Goal: Task Accomplishment & Management: Complete application form

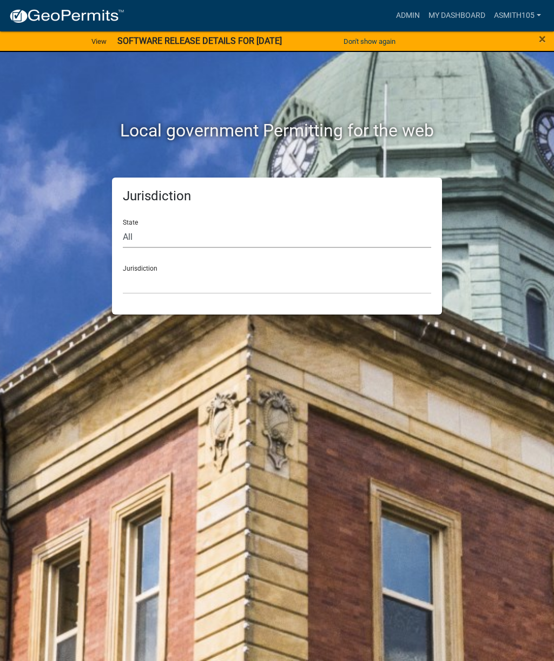
click at [198, 240] on select "All [US_STATE] [US_STATE] [US_STATE] [US_STATE] [US_STATE] [US_STATE] [US_STATE…" at bounding box center [277, 237] width 309 height 22
select select "[US_STATE]"
click at [255, 281] on select "[GEOGRAPHIC_DATA], [US_STATE][PERSON_NAME][GEOGRAPHIC_DATA], [US_STATE][PERSON_…" at bounding box center [277, 283] width 309 height 22
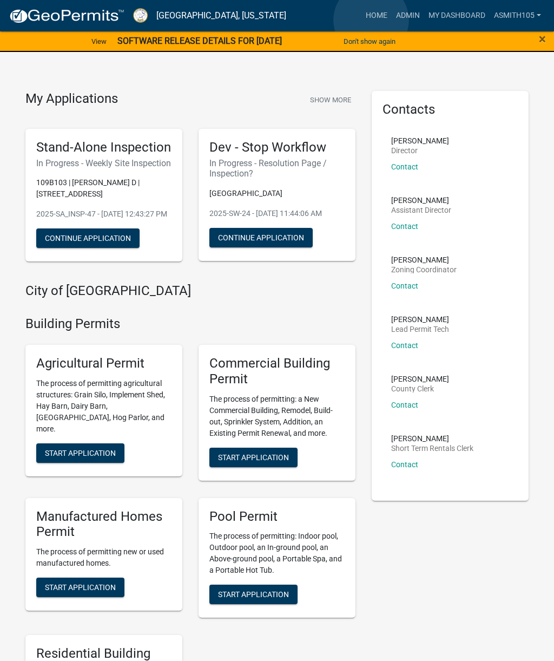
click at [372, 21] on link "Home" at bounding box center [377, 15] width 30 height 21
click at [375, 16] on link "Home" at bounding box center [377, 15] width 30 height 21
click at [402, 14] on link "Admin" at bounding box center [408, 15] width 32 height 21
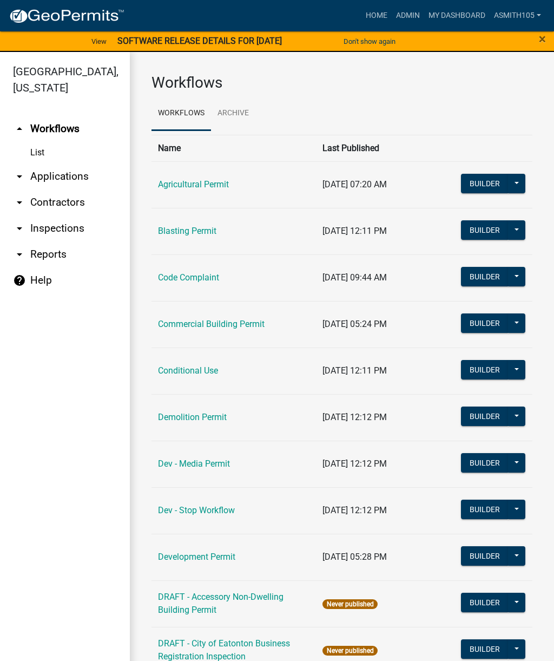
click at [185, 276] on link "Code Complaint" at bounding box center [188, 277] width 61 height 10
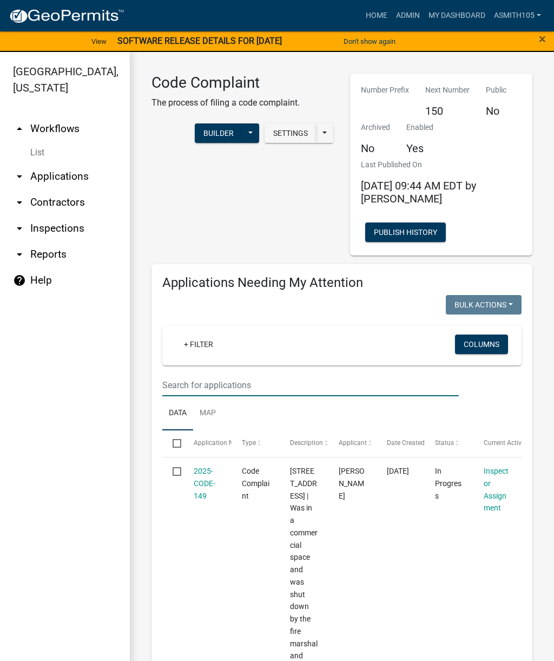
click at [231, 381] on input "text" at bounding box center [310, 385] width 297 height 22
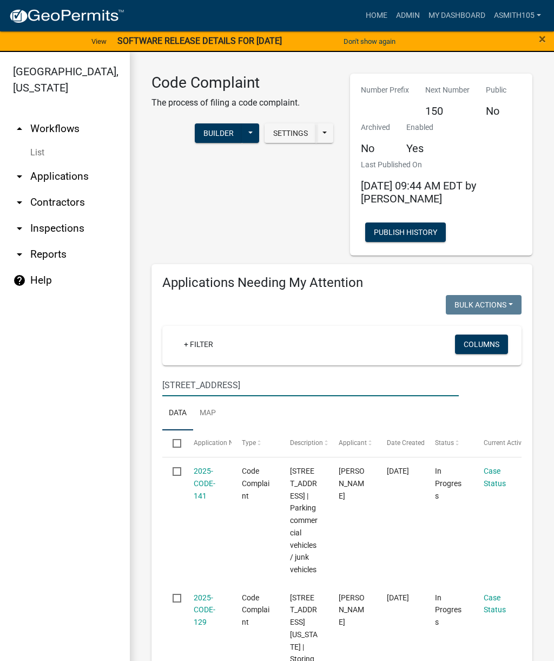
type input "250 Twin Bridges Rd"
click at [210, 485] on link "2025-CODE-141" at bounding box center [205, 484] width 22 height 34
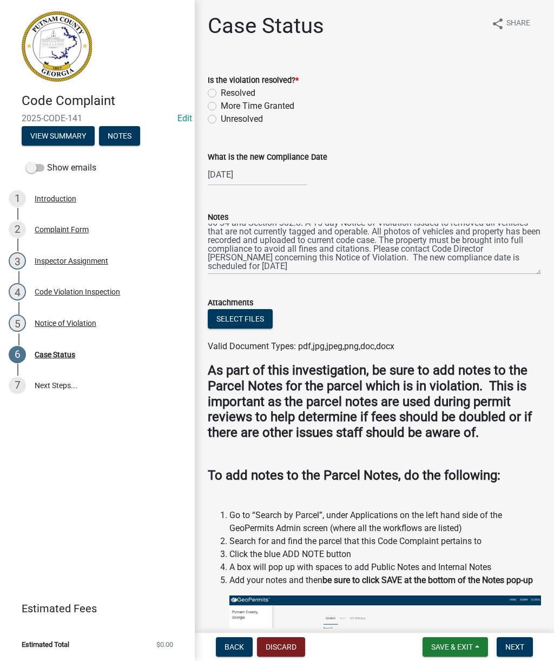
scroll to position [26, 0]
click at [221, 108] on label "More Time Granted" at bounding box center [258, 106] width 74 height 13
click at [221, 107] on input "More Time Granted" at bounding box center [224, 103] width 7 height 7
radio input "true"
click at [268, 175] on div "10/07/2025" at bounding box center [257, 175] width 99 height 22
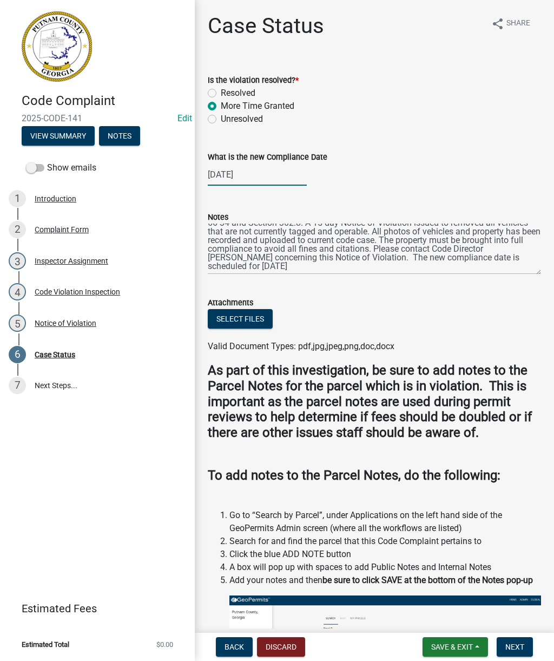
select select "10"
select select "2025"
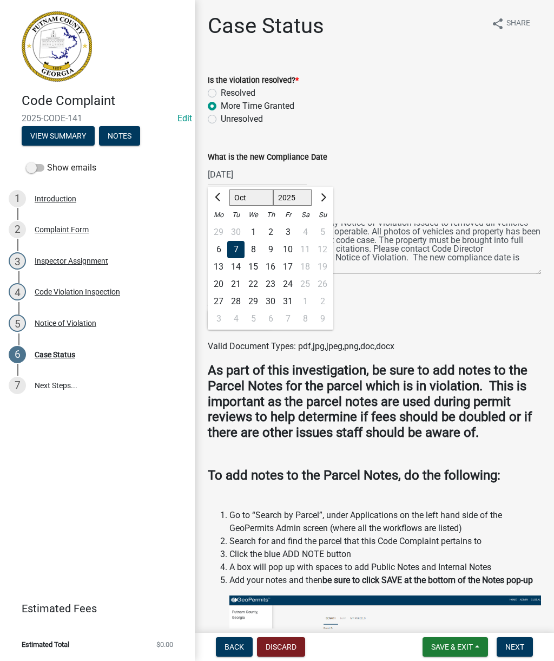
click at [324, 196] on span "Next month" at bounding box center [322, 197] width 8 height 8
select select "11"
click at [236, 250] on div "4" at bounding box center [235, 249] width 17 height 17
type input "[DATE]"
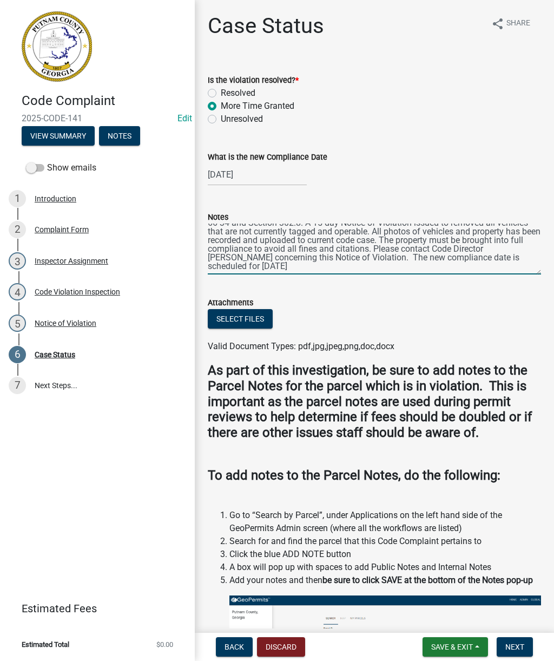
click at [289, 265] on textarea "Code violation inspection completed. Code Director discovered commercial vehicl…" at bounding box center [375, 249] width 334 height 51
click at [255, 268] on textarea "Code violation inspection completed. Code Director discovered commercial vehicl…" at bounding box center [375, 249] width 334 height 51
click at [471, 270] on textarea "Code violation inspection completed. Code Director discovered commercial vehicl…" at bounding box center [375, 249] width 334 height 51
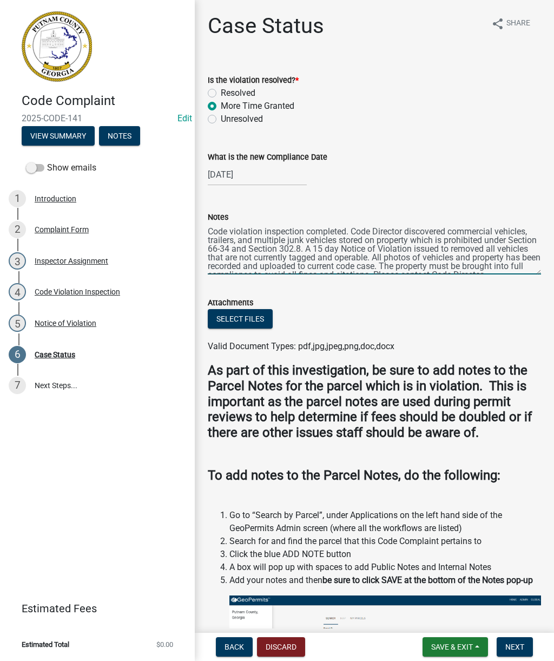
scroll to position [0, 0]
click at [212, 231] on textarea "Code violation inspection completed. Code Director discovered commercial vehicl…" at bounding box center [375, 249] width 334 height 51
click at [259, 241] on textarea "Code violation inspection completed. Code Director discovered commercial vehicl…" at bounding box center [375, 249] width 334 height 51
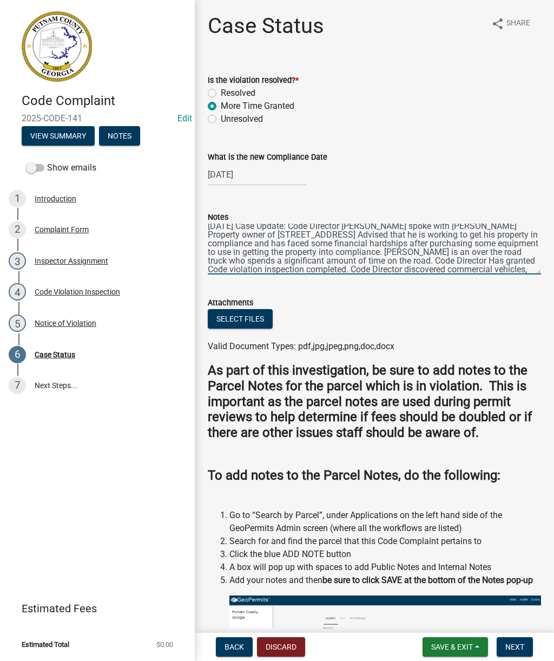
scroll to position [35, 0]
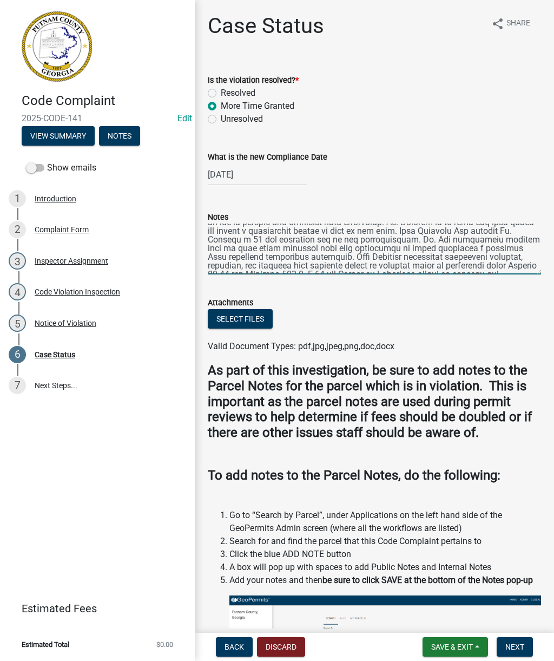
click at [317, 250] on textarea "Notes" at bounding box center [375, 249] width 334 height 51
click at [427, 250] on textarea "Notes" at bounding box center [375, 249] width 334 height 51
click at [223, 258] on textarea "Notes" at bounding box center [375, 249] width 334 height 51
click at [280, 249] on textarea "Notes" at bounding box center [375, 249] width 334 height 51
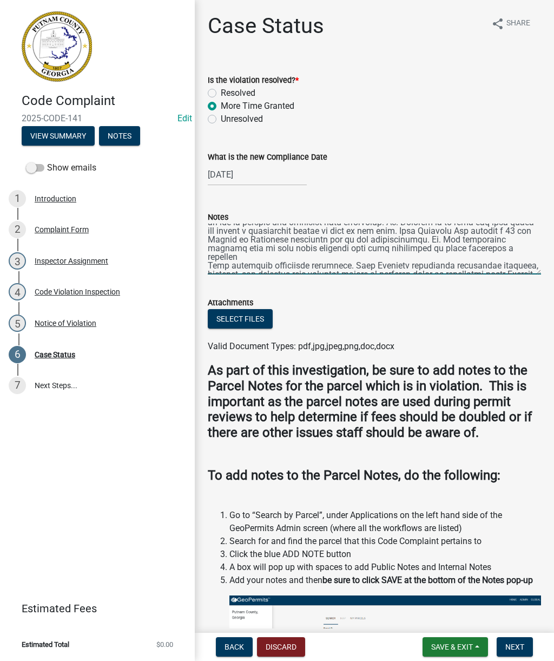
click at [500, 250] on textarea "Notes" at bounding box center [375, 249] width 334 height 51
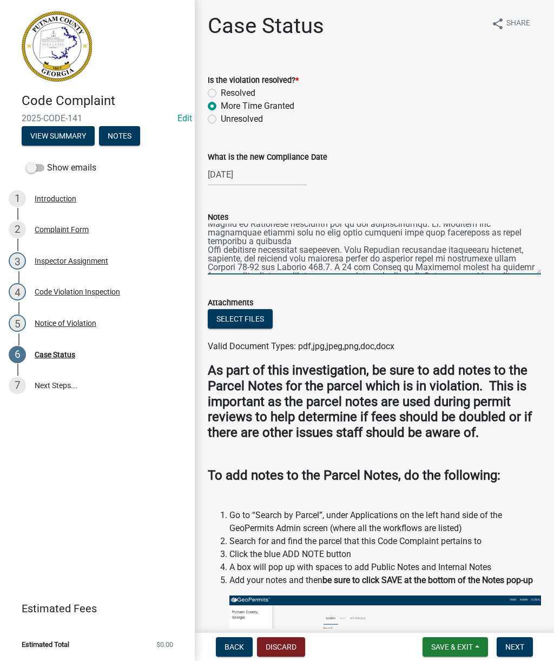
scroll to position [53, 0]
click at [315, 249] on textarea "Notes" at bounding box center [375, 249] width 334 height 51
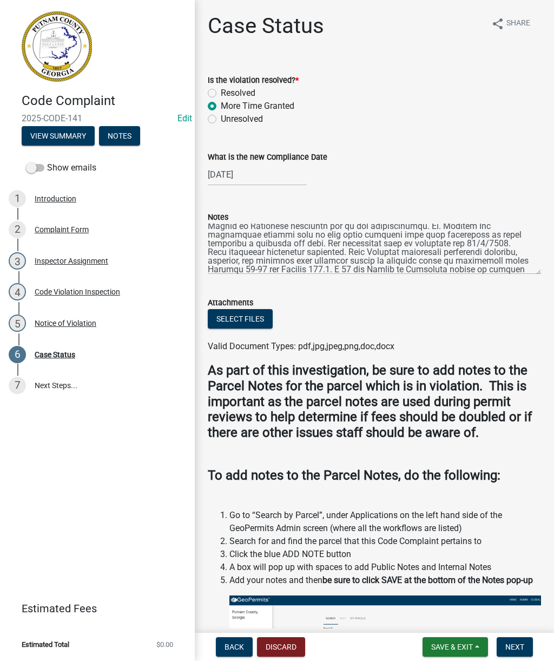
scroll to position [51, 0]
click at [524, 250] on textarea "Notes" at bounding box center [375, 249] width 334 height 51
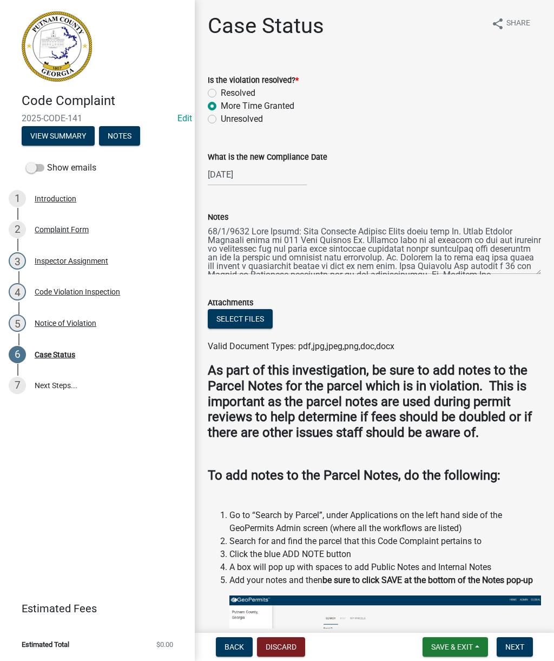
scroll to position [0, 0]
type textarea "10/7/2025 Case Update: Code Director Anthony Smith spoke with Mr. David Brittan…"
click at [444, 644] on span "Save & Exit" at bounding box center [452, 647] width 42 height 9
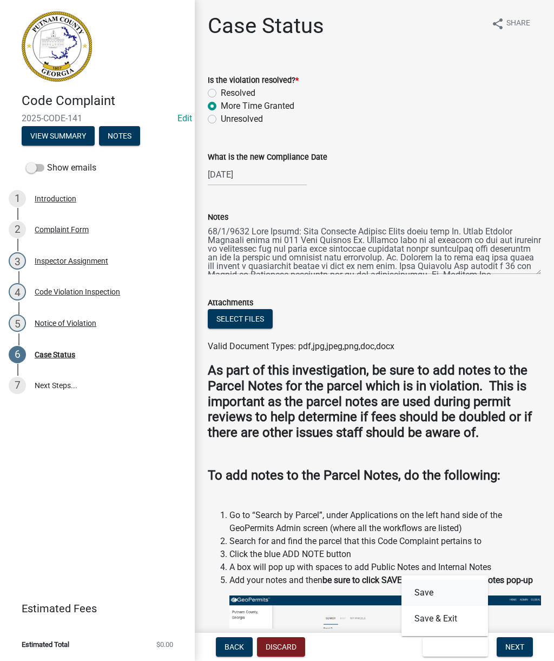
click at [423, 592] on button "Save" at bounding box center [445, 593] width 87 height 26
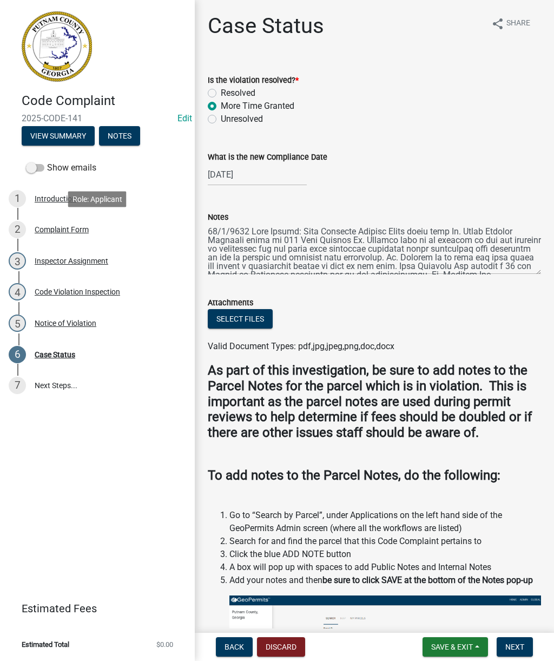
click at [64, 227] on div "Complaint Form" at bounding box center [62, 230] width 54 height 8
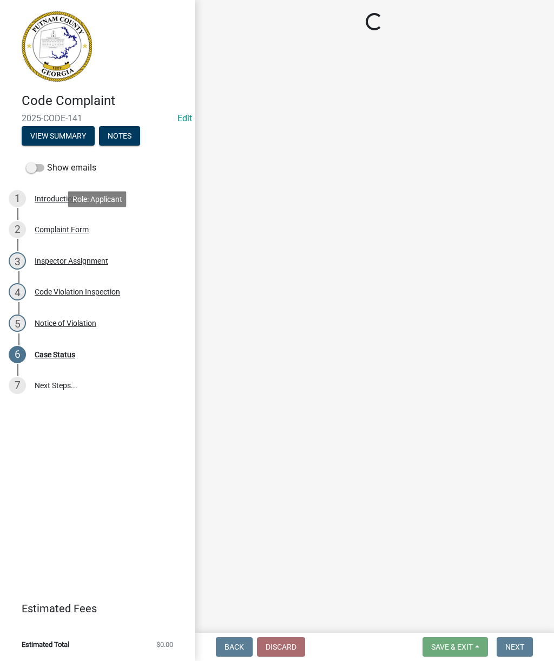
select select "76170ab1-b25a-468b-8231-d5eb0e85b261"
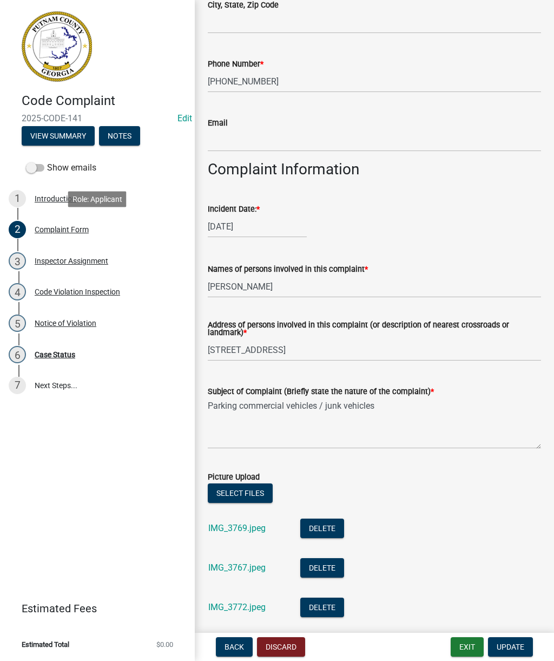
scroll to position [317, 0]
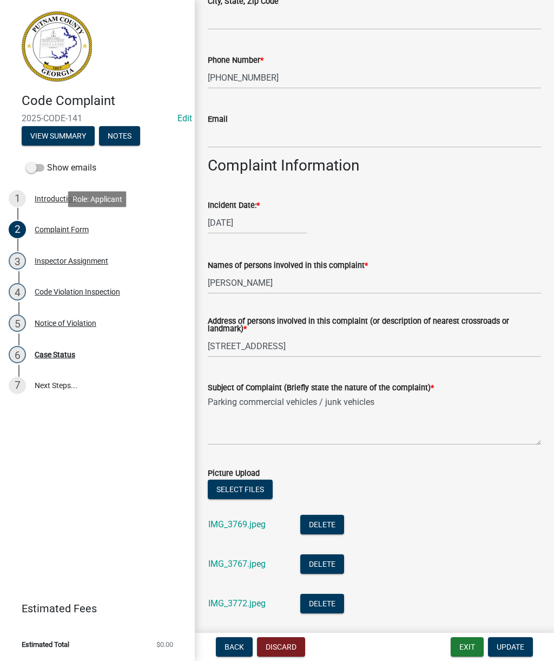
click at [69, 326] on div "Notice of Violation" at bounding box center [66, 323] width 62 height 8
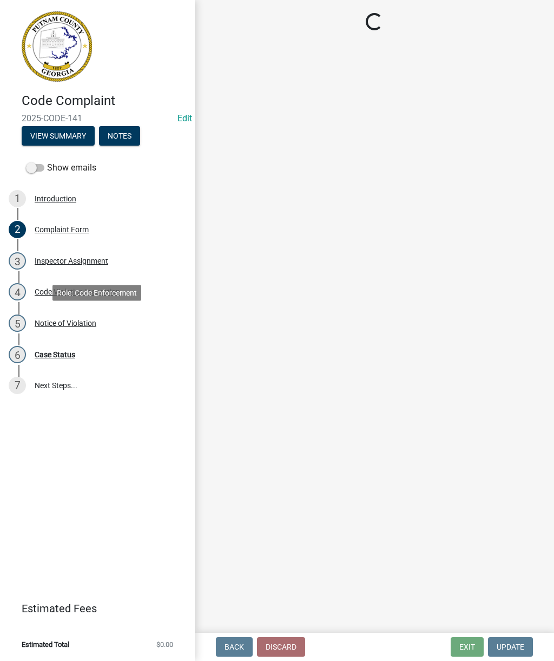
scroll to position [0, 0]
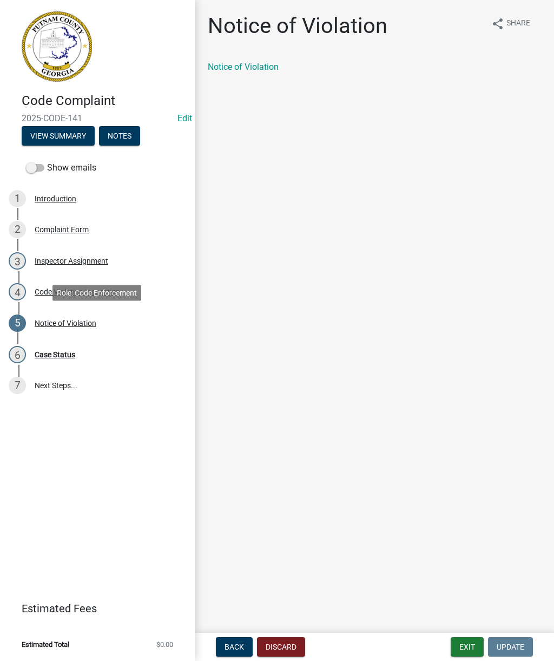
click at [248, 68] on link "Notice of Violation" at bounding box center [243, 67] width 71 height 10
click at [55, 352] on div "Case Status" at bounding box center [55, 355] width 41 height 8
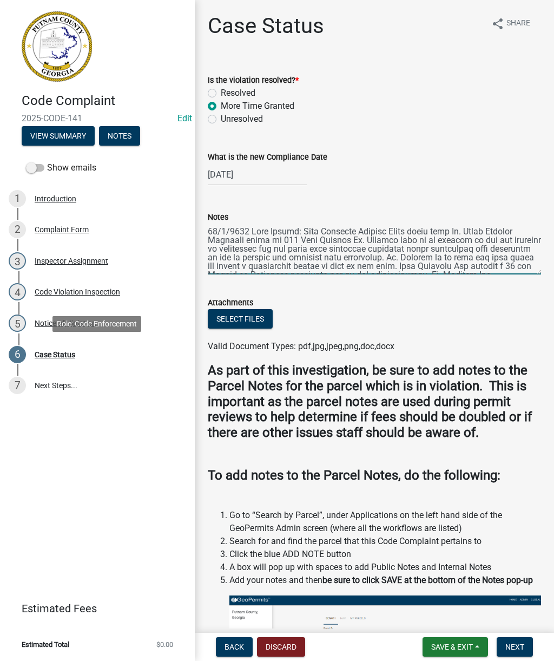
click at [478, 245] on textarea "Notes" at bounding box center [375, 249] width 334 height 51
click at [220, 240] on textarea "Notes" at bounding box center [375, 249] width 334 height 51
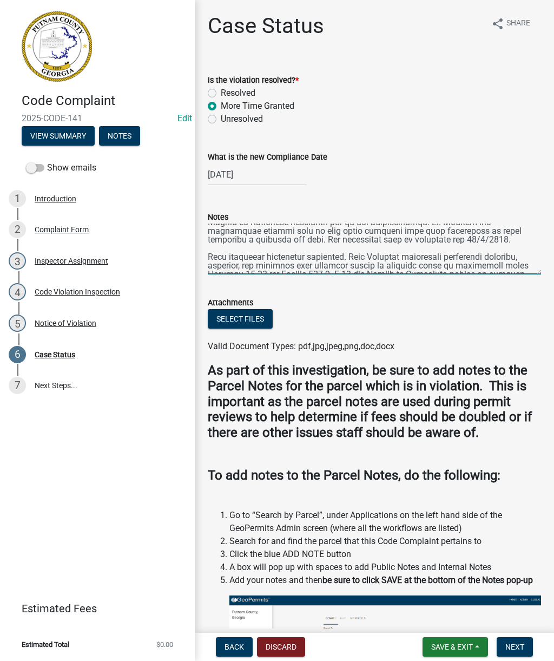
scroll to position [55, 0]
click at [68, 291] on div "Code Violation Inspection" at bounding box center [78, 292] width 86 height 8
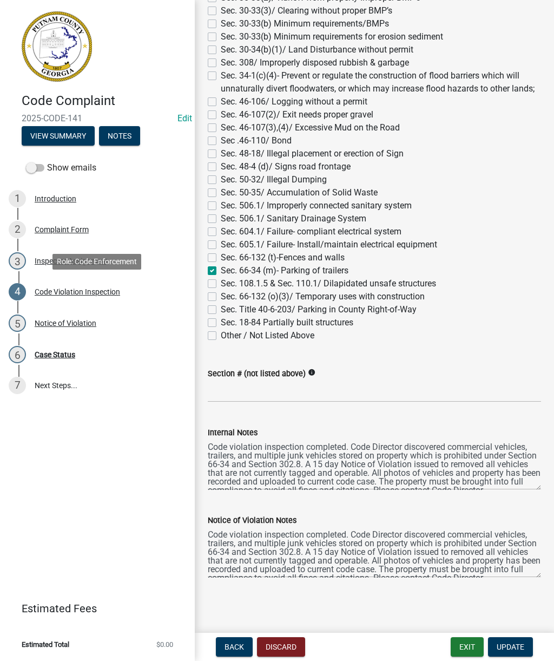
scroll to position [988, 0]
click at [208, 533] on textarea "Code violation inspection completed. Code Director discovered commercial vehicl…" at bounding box center [375, 552] width 334 height 51
click at [219, 534] on textarea "Code violation inspection completed. Code Director discovered commercial vehicl…" at bounding box center [375, 552] width 334 height 51
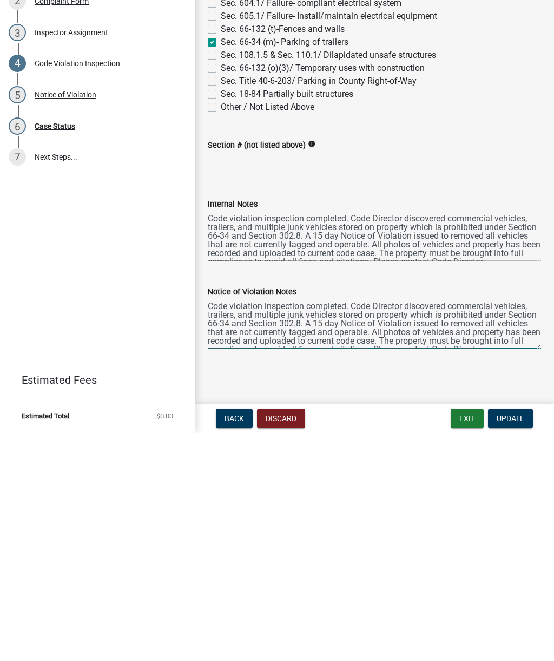
click at [211, 527] on textarea "Code violation inspection completed. Code Director discovered commercial vehicl…" at bounding box center [375, 552] width 334 height 51
paste textarea "10/7/2025 Case Update: Code Director Anthony Smith spoke with Mr. David Brittan…"
type textarea "10/7/2025 Case Update: Code Director Anthony Smith spoke with Mr. David Brittan…"
click at [513, 643] on span "Update" at bounding box center [511, 647] width 28 height 9
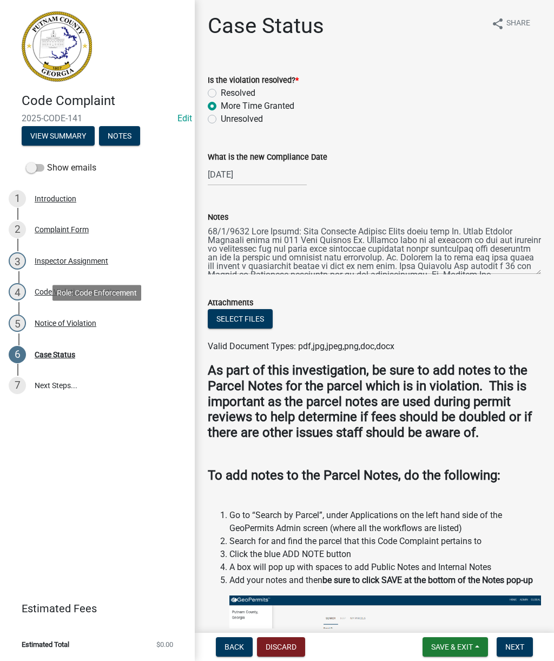
click at [61, 323] on div "Notice of Violation" at bounding box center [66, 323] width 62 height 8
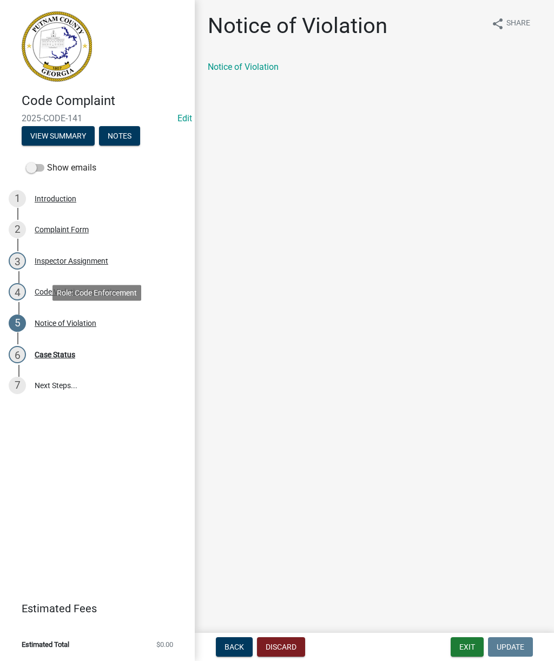
click at [252, 68] on link "Notice of Violation" at bounding box center [243, 67] width 71 height 10
click at [84, 290] on div "Code Violation Inspection" at bounding box center [78, 292] width 86 height 8
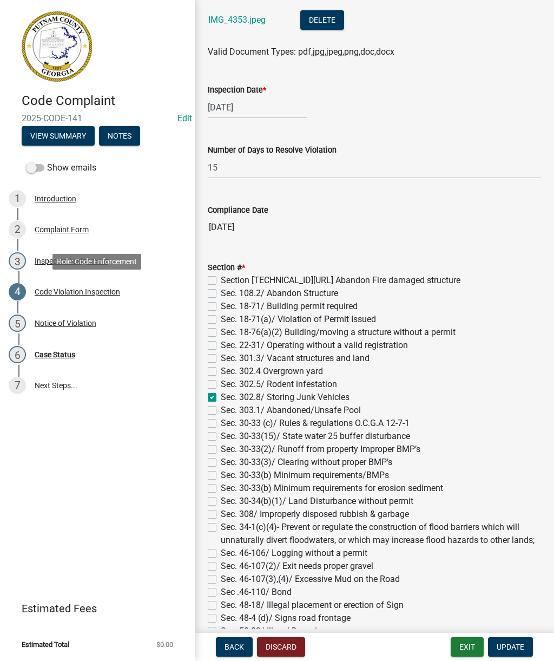
scroll to position [537, 0]
click at [250, 225] on input "[DATE]" at bounding box center [375, 226] width 334 height 22
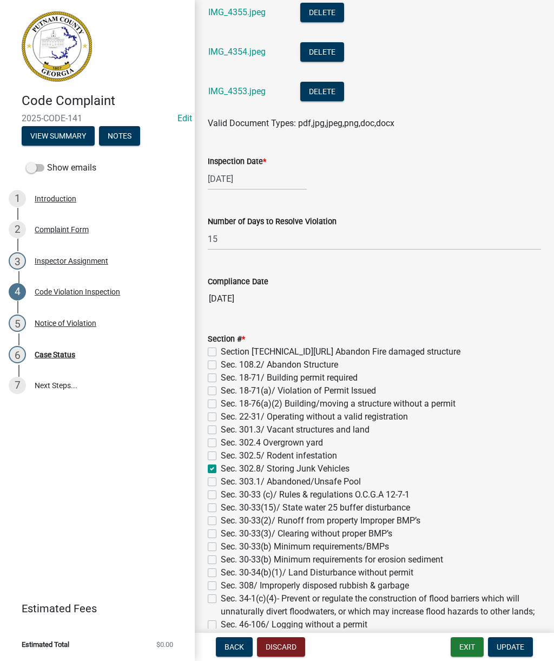
scroll to position [478, 0]
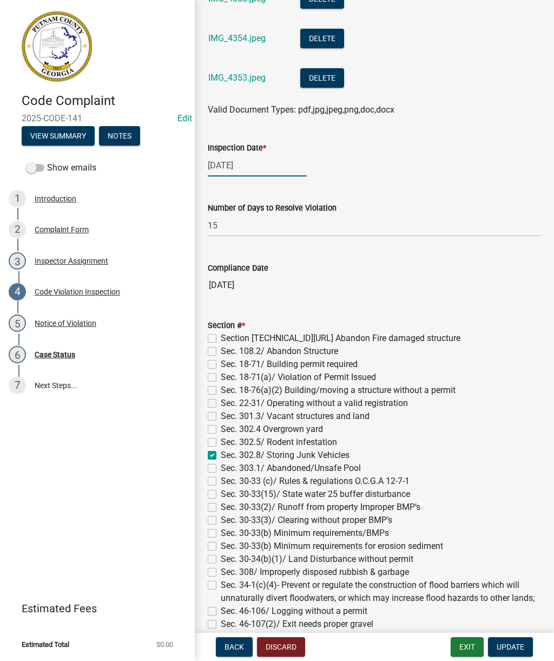
click at [266, 169] on div "[DATE]" at bounding box center [257, 165] width 99 height 22
select select "9"
select select "2025"
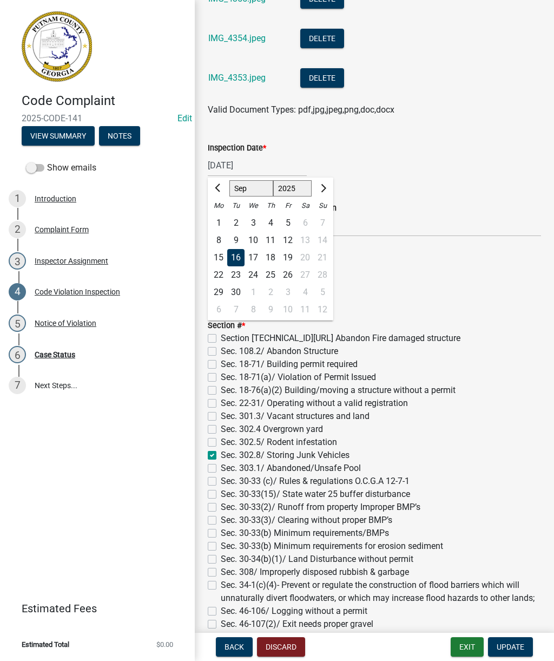
click at [463, 172] on div "09/16/2025 Jan Feb Mar Apr May Jun Jul Aug Sep Oct Nov Dec 1525 1526 1527 1528 …" at bounding box center [375, 165] width 334 height 22
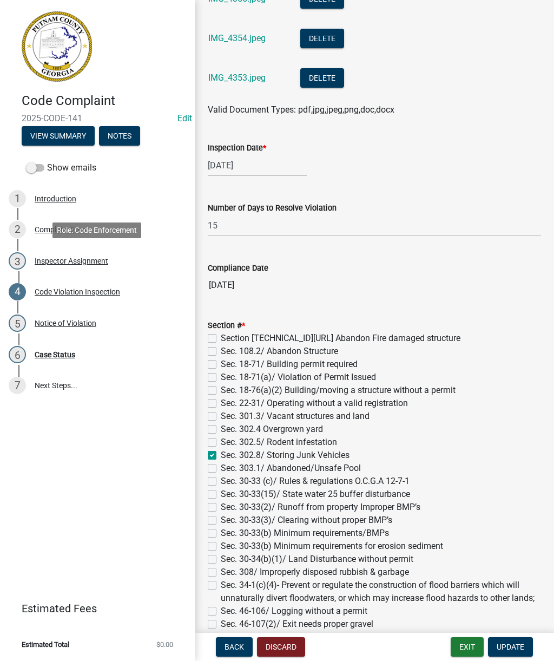
click at [74, 264] on div "Inspector Assignment" at bounding box center [72, 261] width 74 height 8
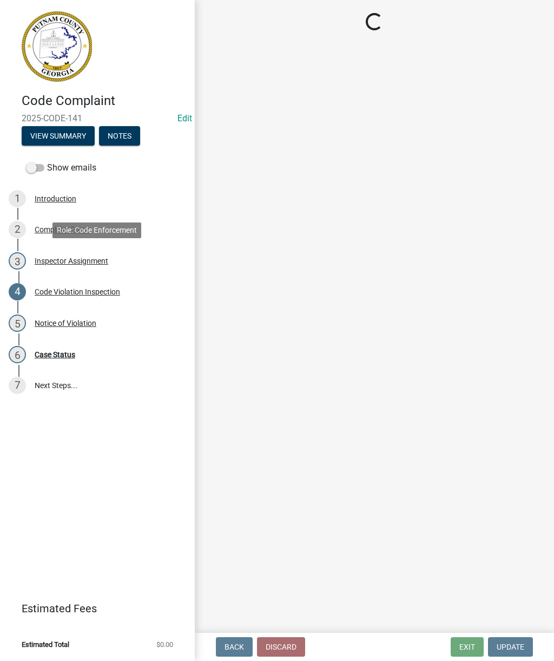
select select "af3c6edf-34d7-49be-824e-99d5d0a3954f"
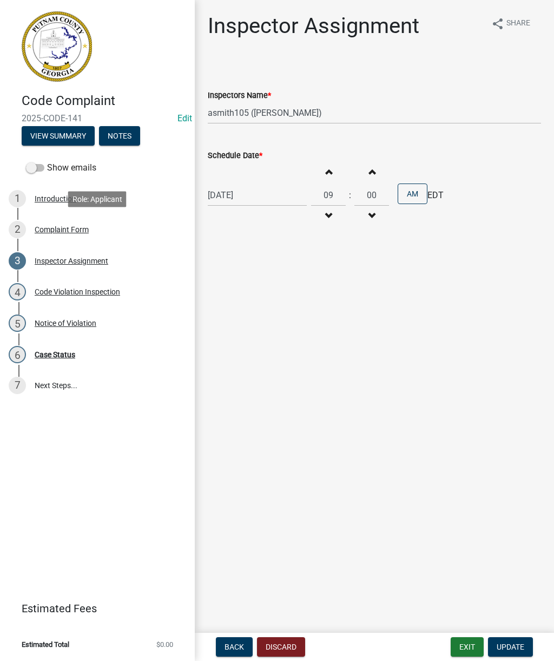
click at [38, 226] on div "Complaint Form" at bounding box center [62, 230] width 54 height 8
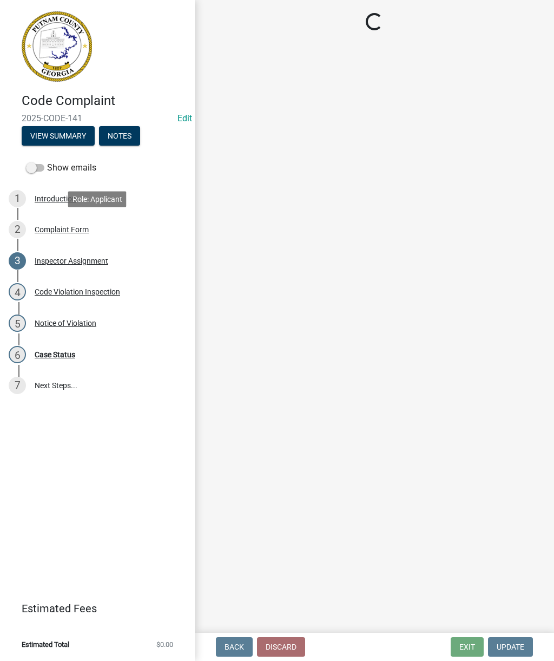
select select "76170ab1-b25a-468b-8231-d5eb0e85b261"
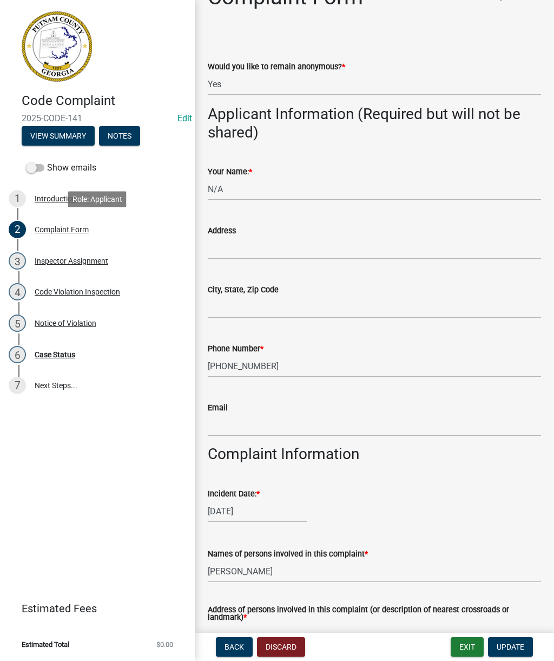
scroll to position [29, 0]
click at [62, 261] on div "Inspector Assignment" at bounding box center [72, 261] width 74 height 8
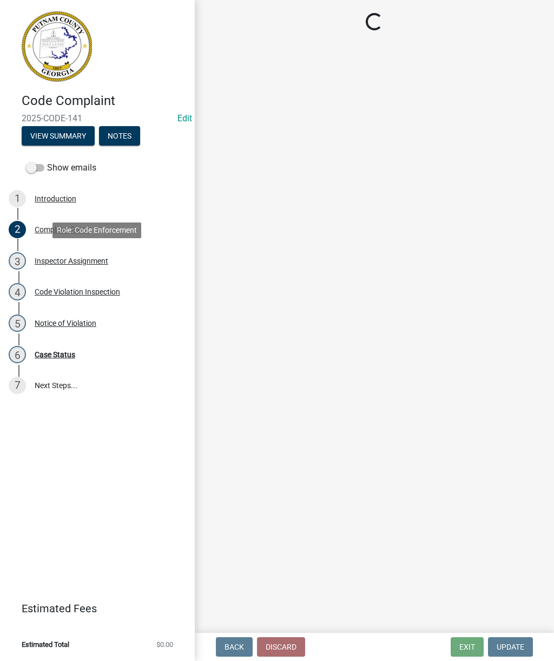
scroll to position [0, 0]
select select "af3c6edf-34d7-49be-824e-99d5d0a3954f"
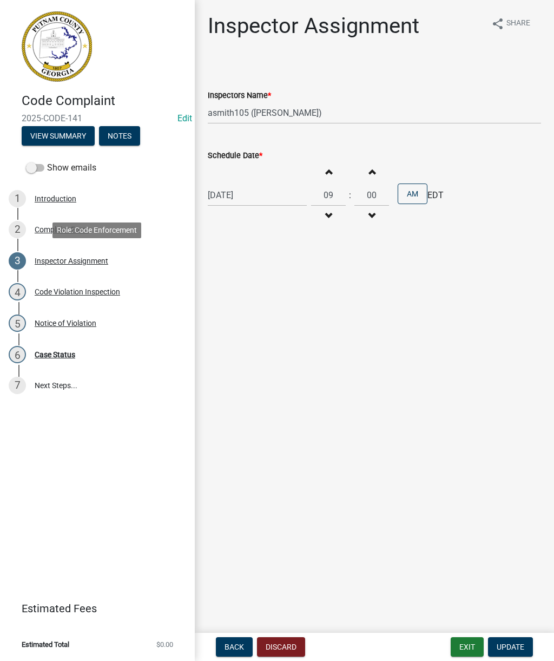
click at [95, 294] on div "Code Violation Inspection" at bounding box center [78, 292] width 86 height 8
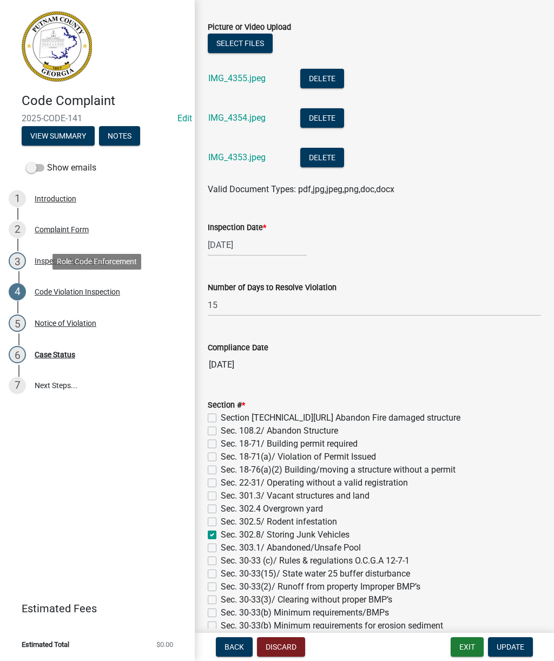
scroll to position [398, 0]
click at [262, 242] on div "[DATE]" at bounding box center [257, 245] width 99 height 22
select select "9"
select select "2025"
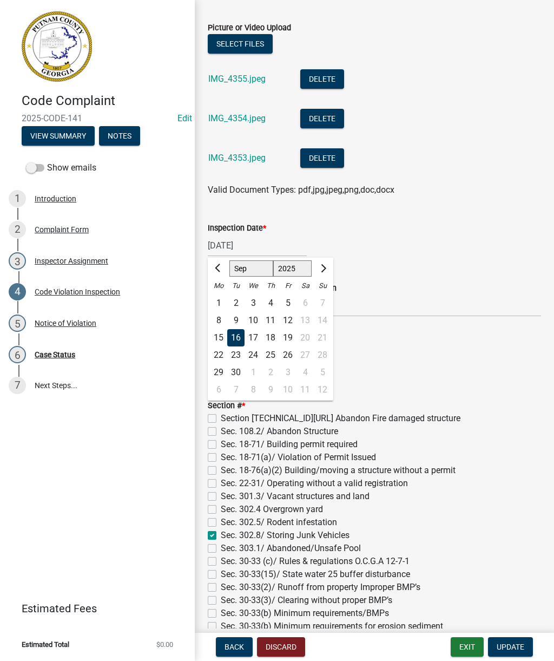
click at [326, 263] on button "Next month" at bounding box center [322, 268] width 13 height 17
click at [328, 267] on button "Next month" at bounding box center [322, 268] width 13 height 17
select select "11"
click at [238, 321] on div "4" at bounding box center [235, 320] width 17 height 17
type input "[DATE]"
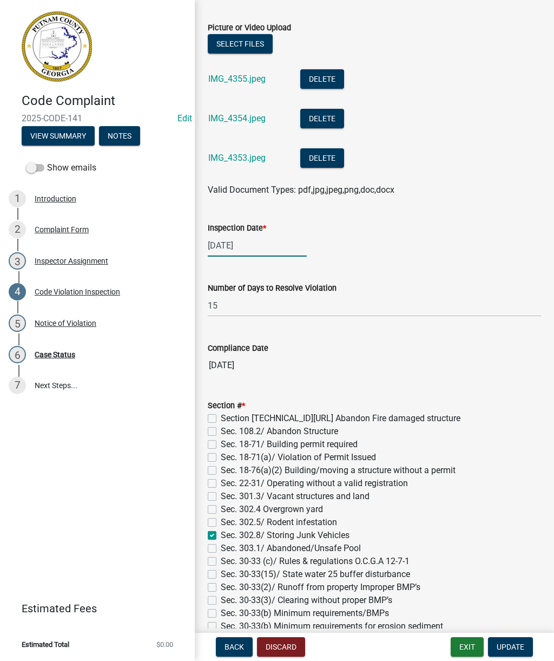
click at [252, 244] on div "[DATE]" at bounding box center [257, 245] width 99 height 22
select select "11"
select select "2025"
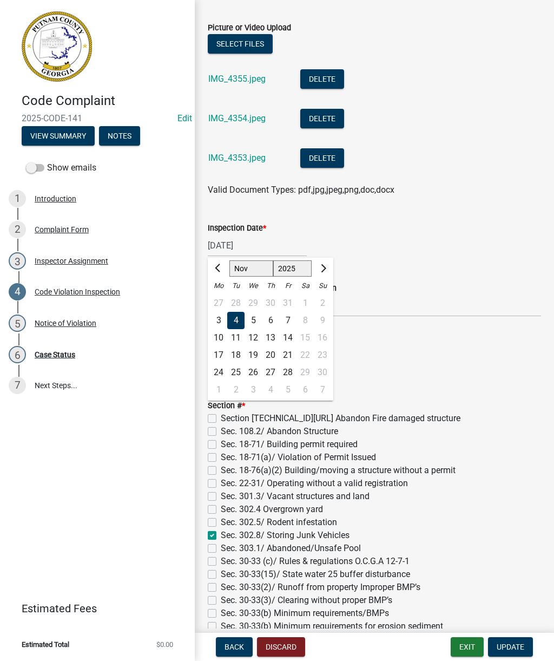
click at [221, 270] on span "Previous month" at bounding box center [219, 268] width 8 height 8
select select "10"
click at [238, 321] on div "7" at bounding box center [235, 320] width 17 height 17
type input "10/07/2025"
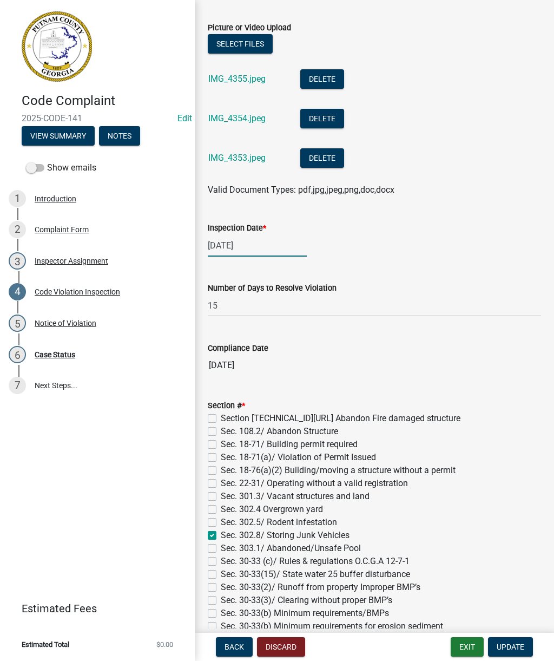
click at [253, 246] on div "10/07/2025" at bounding box center [257, 245] width 99 height 22
select select "10"
select select "2025"
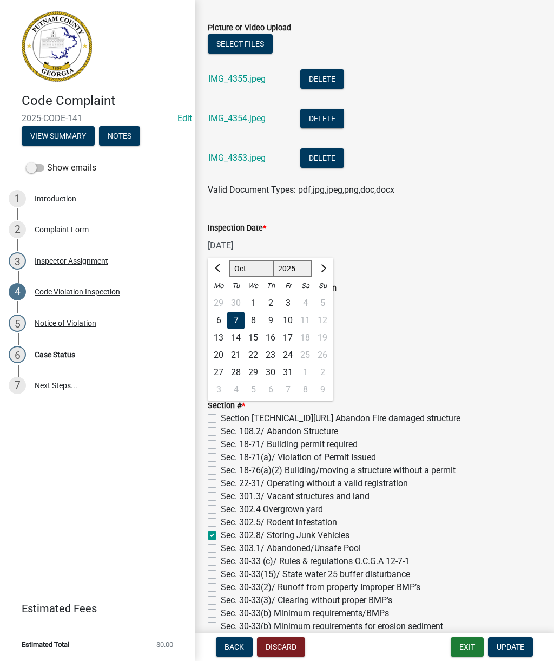
click at [321, 267] on span "Next month" at bounding box center [322, 268] width 8 height 8
select select "11"
click at [240, 321] on div "4" at bounding box center [235, 320] width 17 height 17
type input "[DATE]"
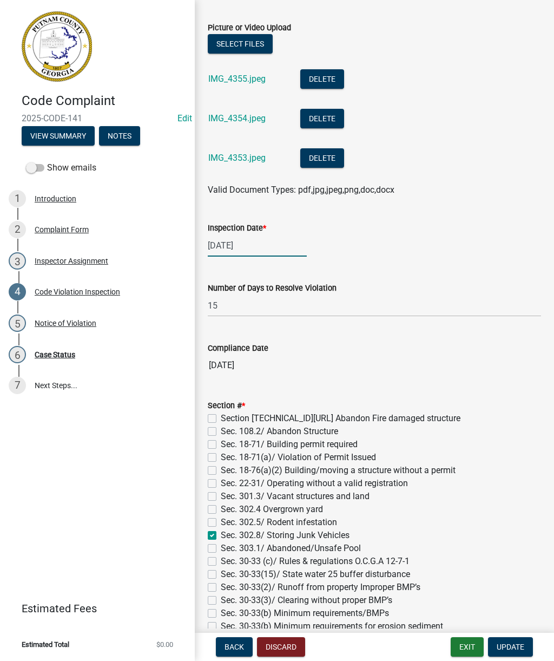
click at [249, 248] on div "[DATE]" at bounding box center [257, 245] width 99 height 22
select select "11"
select select "2025"
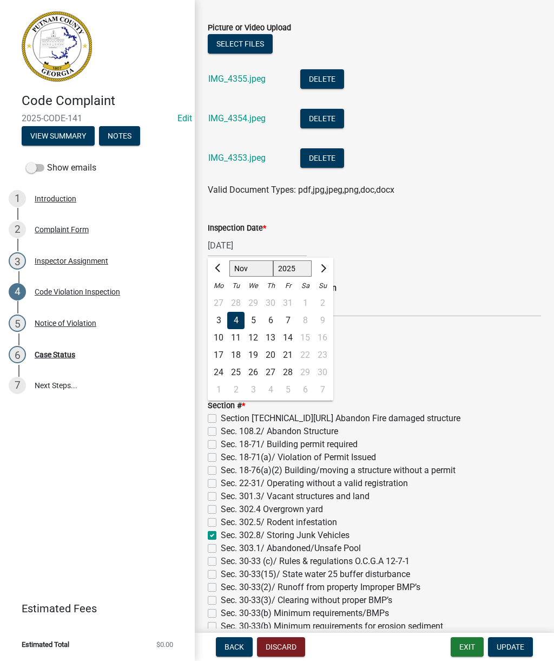
click at [217, 267] on span "Previous month" at bounding box center [219, 268] width 8 height 8
select select "10"
click at [234, 322] on div "7" at bounding box center [235, 320] width 17 height 17
type input "10/07/2025"
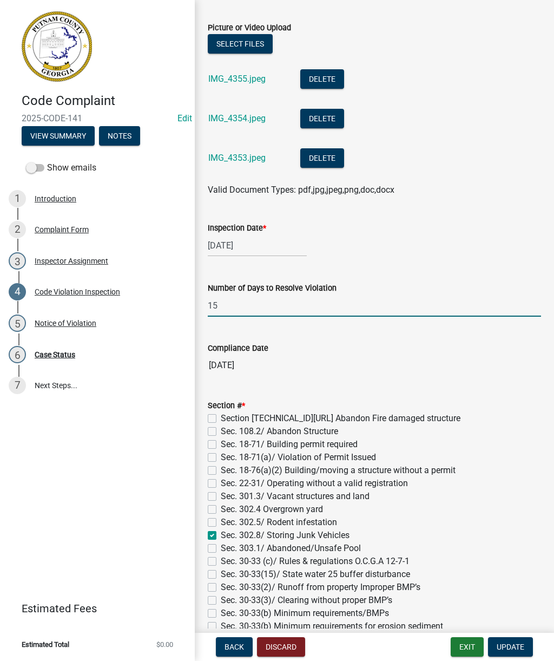
click at [232, 308] on input "15" at bounding box center [375, 306] width 334 height 22
type input "1"
type input "20"
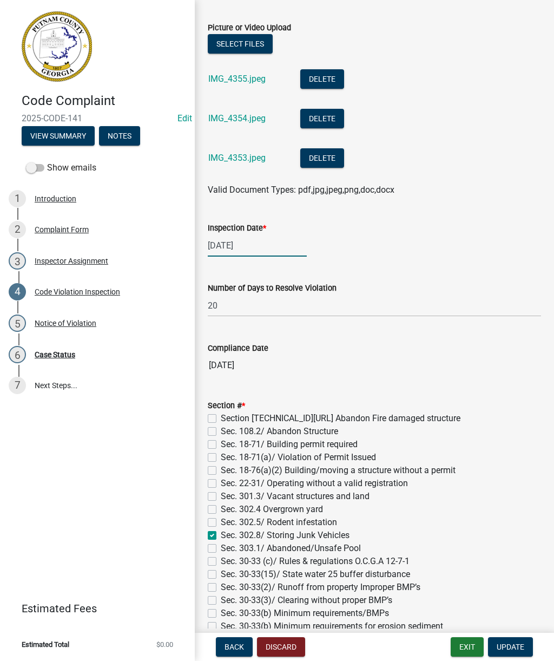
click at [260, 243] on div "10/07/2025" at bounding box center [257, 245] width 99 height 22
select select "10"
select select "2025"
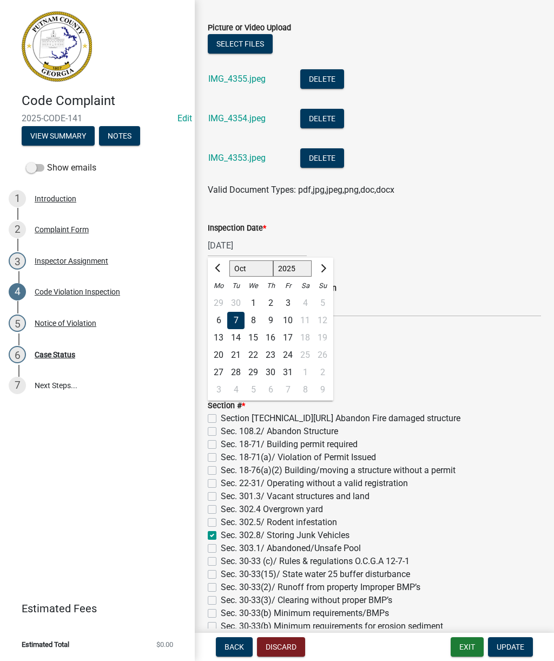
click at [325, 265] on button "Next month" at bounding box center [322, 268] width 13 height 17
select select "11"
click at [236, 319] on div "4" at bounding box center [235, 320] width 17 height 17
type input "[DATE]"
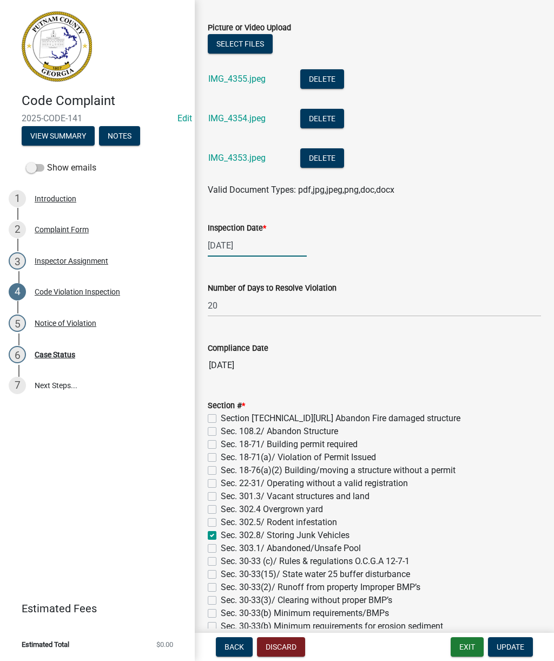
click at [246, 244] on div "[DATE]" at bounding box center [257, 245] width 99 height 22
select select "11"
select select "2025"
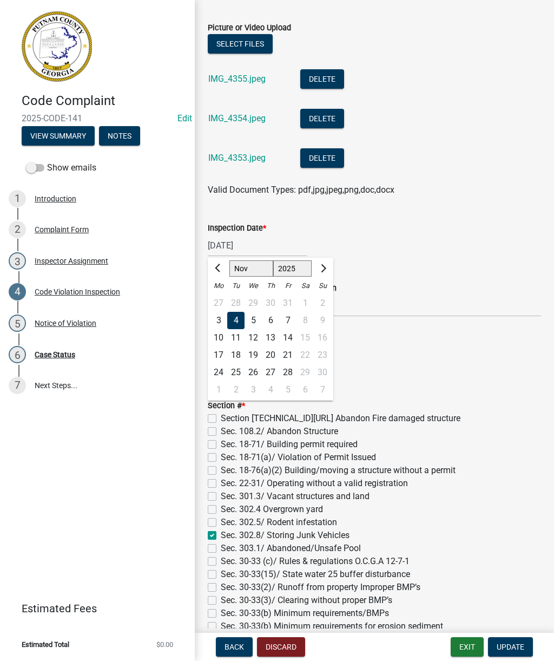
click at [214, 270] on button "Previous month" at bounding box center [218, 268] width 13 height 17
select select "10"
click at [219, 322] on div "6" at bounding box center [218, 320] width 17 height 17
type input "[DATE]"
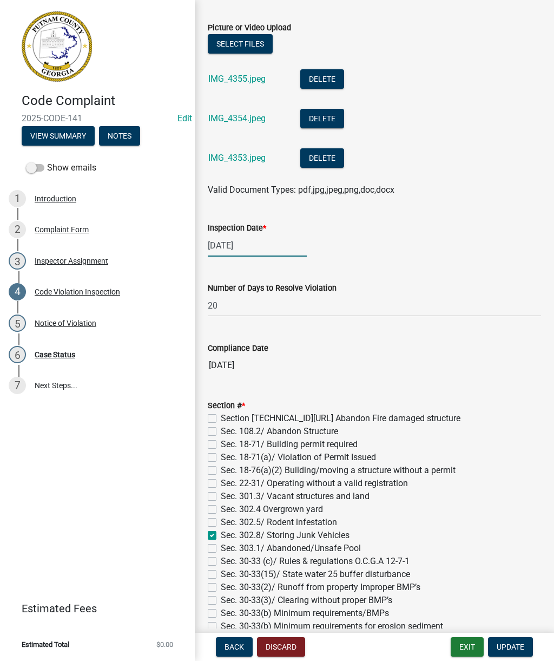
click at [249, 244] on div "[DATE]" at bounding box center [257, 245] width 99 height 22
select select "10"
select select "2025"
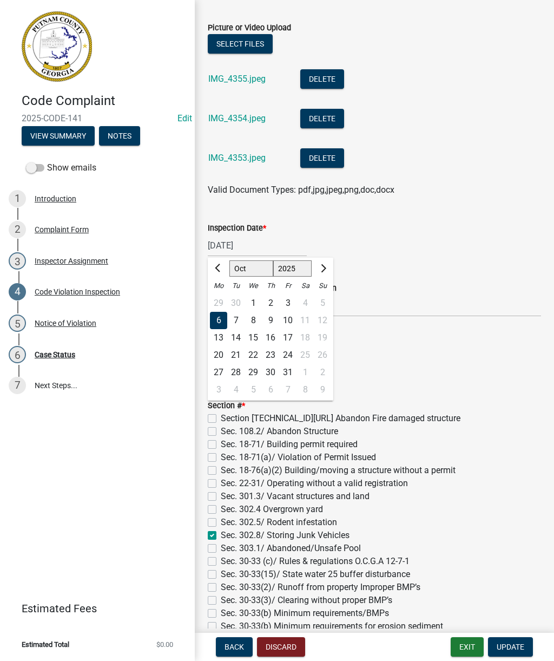
click at [254, 319] on div "8" at bounding box center [253, 320] width 17 height 17
type input "10/08/2025"
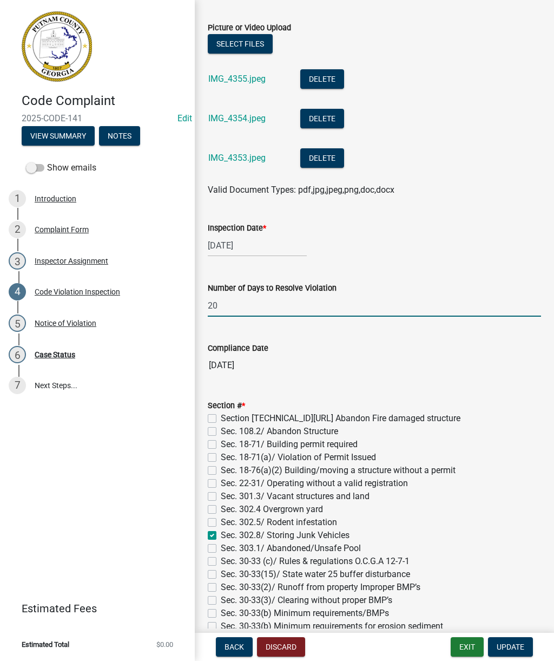
click at [240, 306] on input "20" at bounding box center [375, 306] width 334 height 22
type input "2"
click at [261, 247] on div "10/08/2025" at bounding box center [257, 245] width 99 height 22
select select "10"
select select "2025"
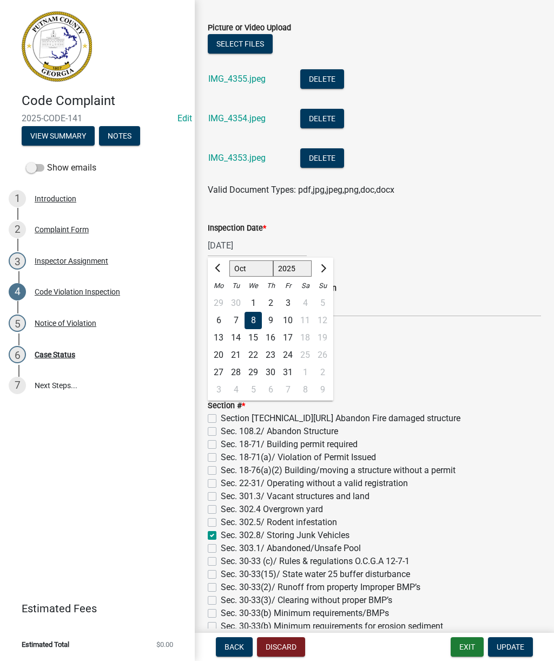
click at [326, 267] on button "Next month" at bounding box center [322, 268] width 13 height 17
select select "11"
click at [239, 321] on div "4" at bounding box center [235, 320] width 17 height 17
type input "[DATE]"
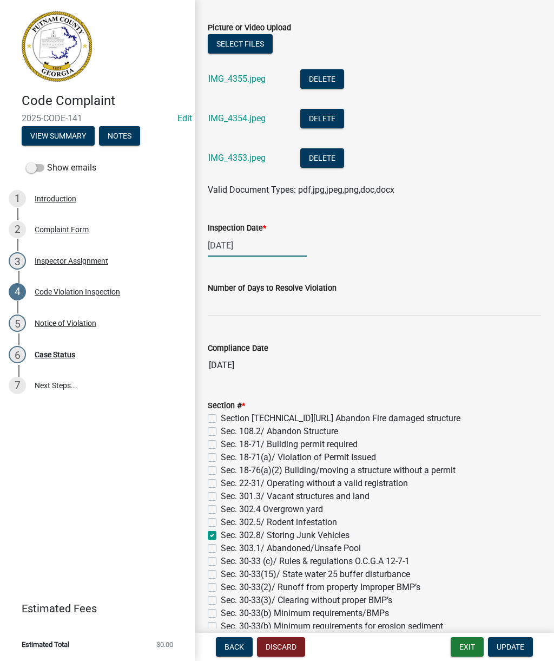
click at [229, 244] on div "[DATE]" at bounding box center [257, 245] width 99 height 22
select select "11"
select select "2025"
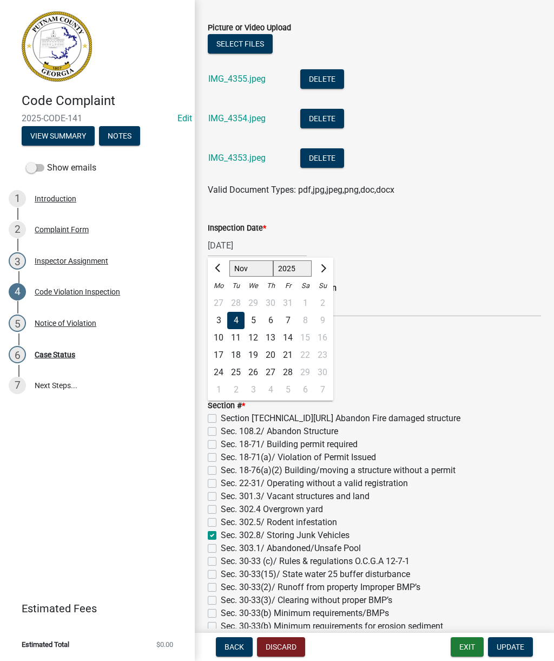
click at [220, 268] on span "Previous month" at bounding box center [219, 268] width 8 height 8
select select "10"
click at [238, 321] on div "7" at bounding box center [235, 320] width 17 height 17
type input "10/07/2025"
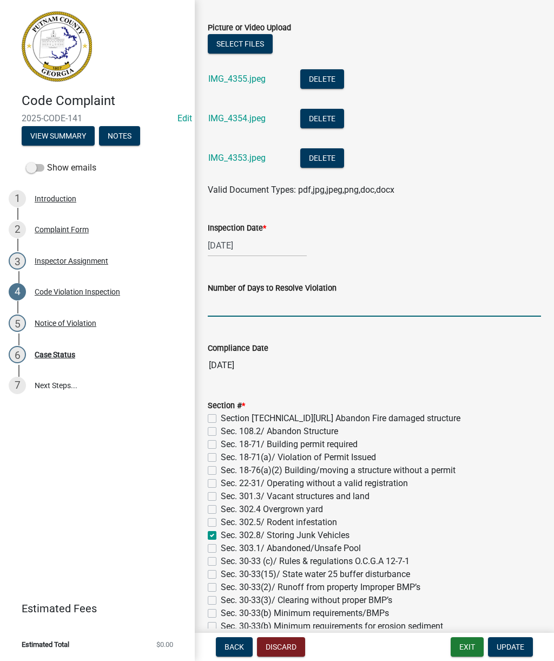
click at [246, 305] on input "text" at bounding box center [375, 306] width 334 height 22
type input "20"
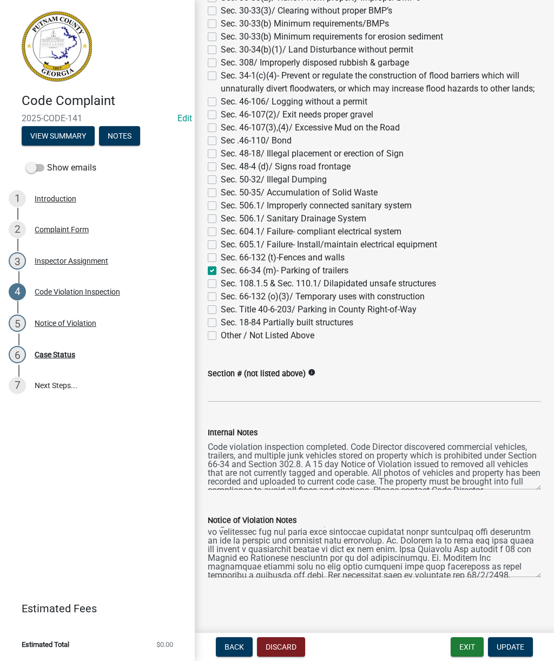
scroll to position [23, 0]
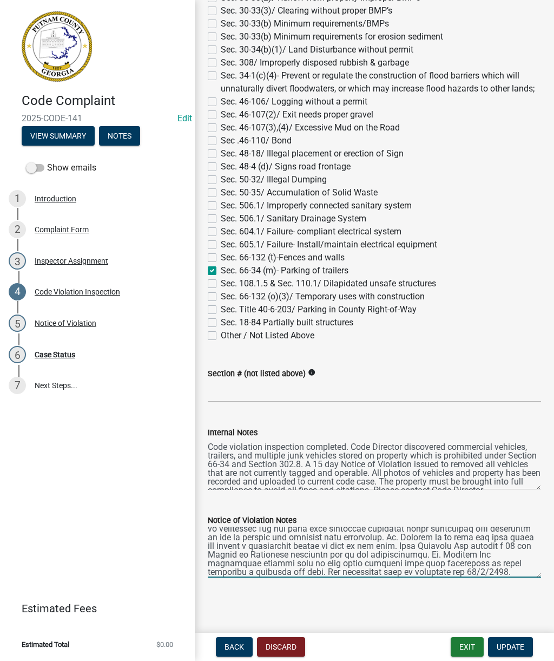
click at [247, 555] on textarea "Notice of Violation Notes" at bounding box center [375, 552] width 334 height 51
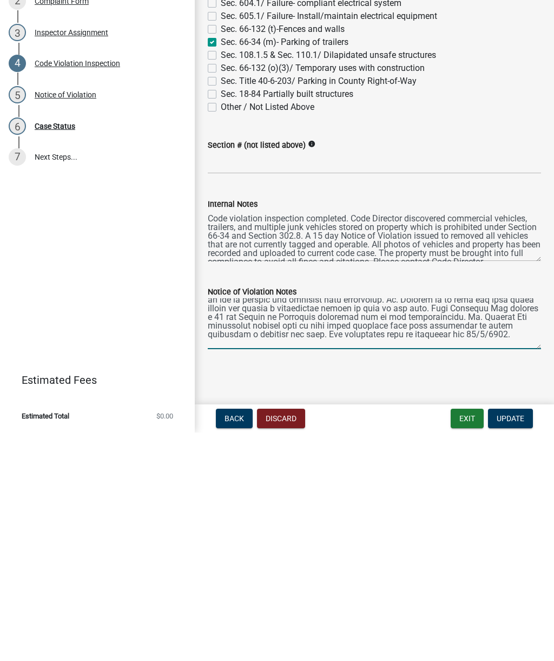
scroll to position [35, 0]
click at [272, 527] on textarea "Notice of Violation Notes" at bounding box center [375, 552] width 334 height 51
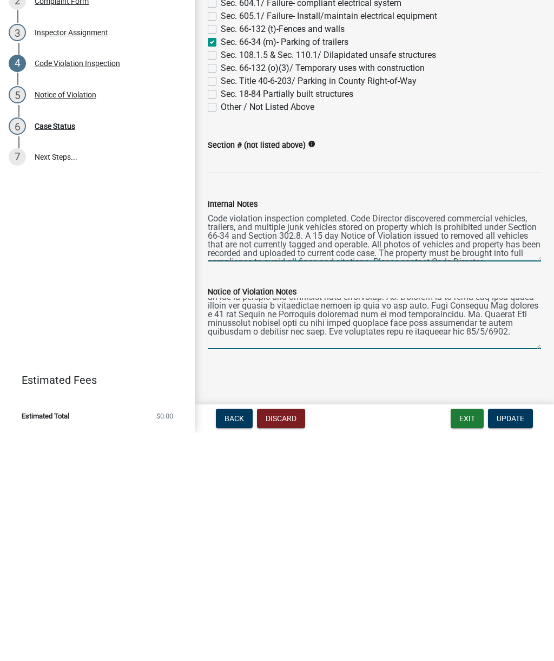
click at [423, 439] on textarea "Code violation inspection completed. Code Director discovered commercial vehicl…" at bounding box center [375, 464] width 334 height 51
click at [274, 527] on textarea "Notice of Violation Notes" at bounding box center [375, 552] width 334 height 51
type textarea "10/7/2025 Case Update: Code Director Anthony Smith spoke with Mr. David Brittan…"
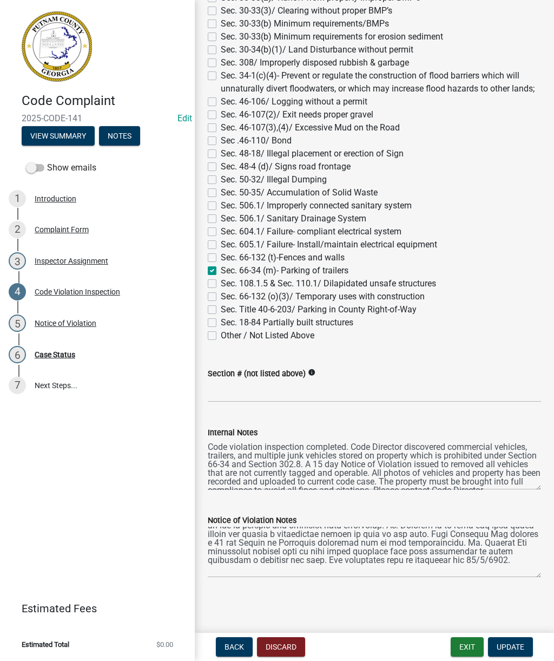
scroll to position [0, 0]
click at [208, 445] on textarea "Code violation inspection completed. Code Director discovered commercial vehicl…" at bounding box center [375, 464] width 334 height 51
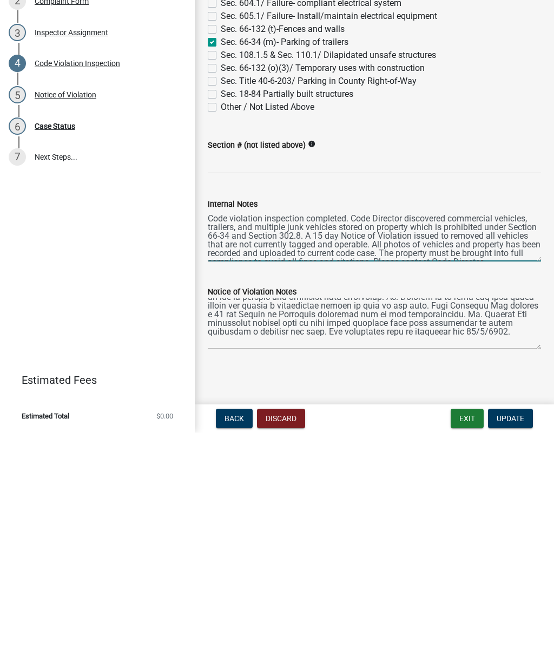
click at [212, 439] on textarea "Code violation inspection completed. Code Director discovered commercial vehicl…" at bounding box center [375, 464] width 334 height 51
click at [217, 439] on textarea "Code violation inspection completed. Code Director discovered commercial vehicl…" at bounding box center [375, 464] width 334 height 51
paste textarea "10/7/2025 Case Update: Code Director Anthony Smith spoke with Mr. David Brittan…"
type textarea "10/7/2025 Case Update: Code Director Anthony Smith spoke with Mr. David Brittan…"
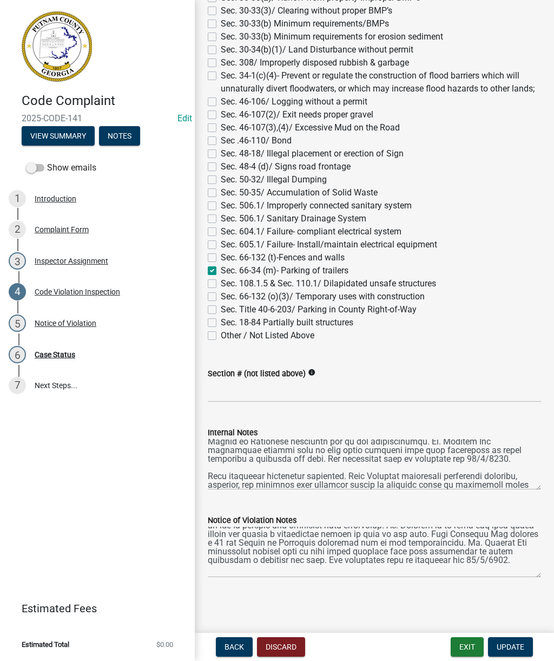
scroll to position [49, 0]
click at [516, 644] on span "Update" at bounding box center [511, 647] width 28 height 9
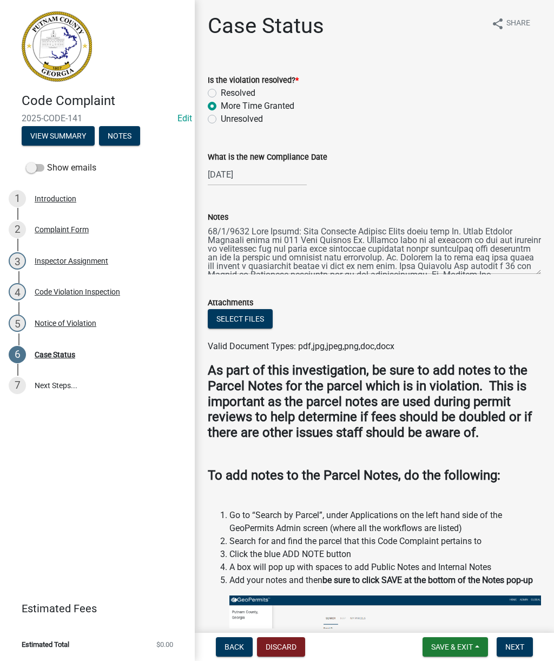
scroll to position [0, 0]
click at [521, 645] on span "Next" at bounding box center [515, 647] width 19 height 9
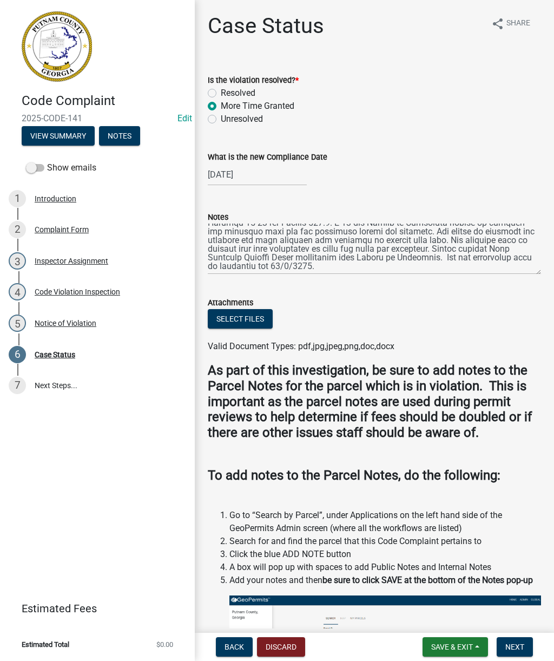
scroll to position [113, 0]
click at [515, 645] on span "Next" at bounding box center [515, 647] width 19 height 9
click at [66, 324] on div "Notice of Violation" at bounding box center [66, 323] width 62 height 8
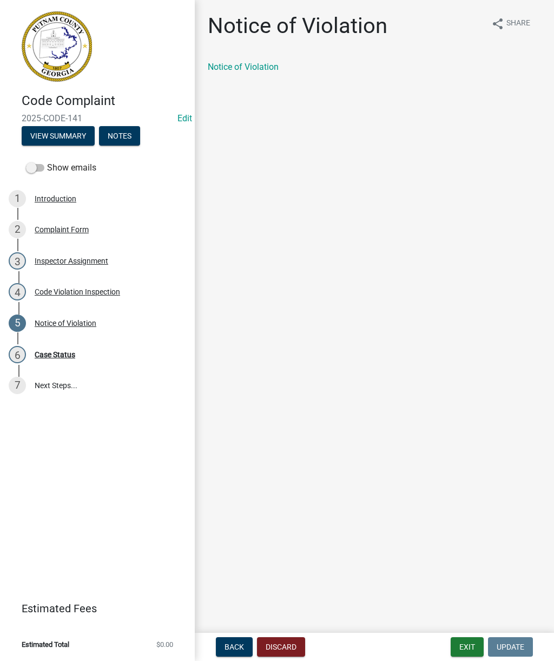
click at [240, 68] on link "Notice of Violation" at bounding box center [243, 67] width 71 height 10
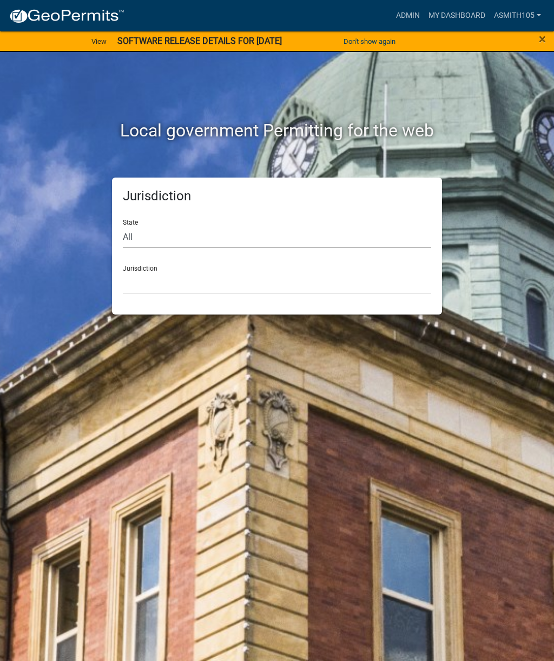
click at [258, 238] on select "All [US_STATE] [US_STATE] [US_STATE] [US_STATE] [US_STATE] [US_STATE] [US_STATE…" at bounding box center [277, 237] width 309 height 22
select select "[US_STATE]"
click at [268, 289] on select "[GEOGRAPHIC_DATA], [US_STATE][PERSON_NAME][GEOGRAPHIC_DATA], [US_STATE][PERSON_…" at bounding box center [277, 283] width 309 height 22
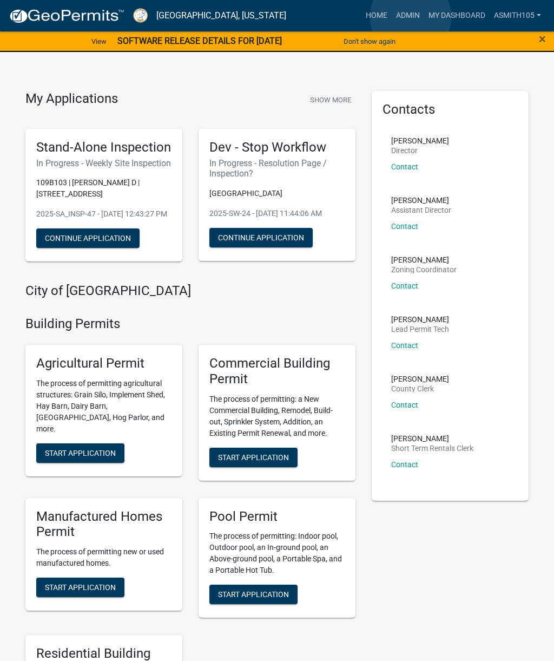
click at [411, 17] on link "Admin" at bounding box center [408, 15] width 32 height 21
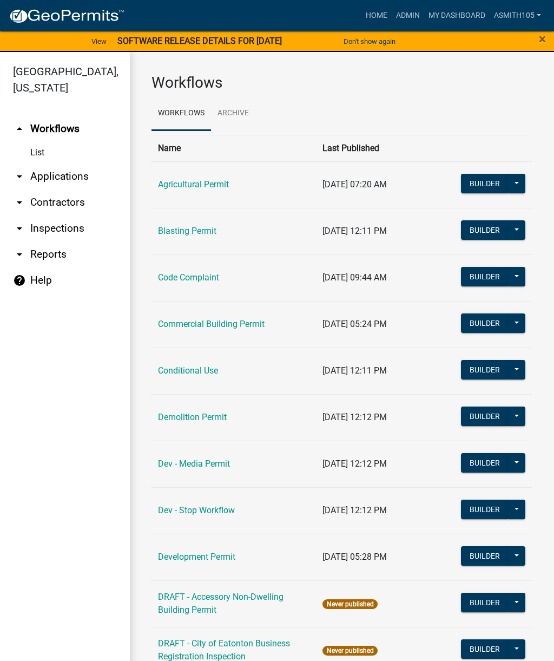
click at [201, 281] on link "Code Complaint" at bounding box center [188, 277] width 61 height 10
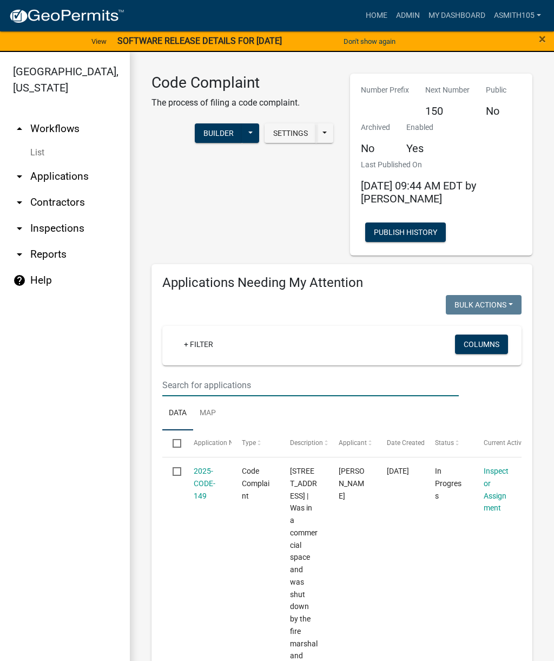
click at [263, 374] on input "text" at bounding box center [310, 385] width 297 height 22
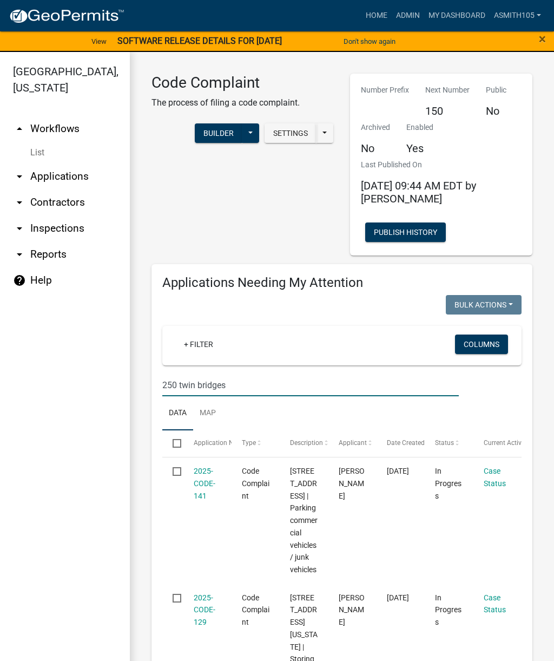
type input "250 twin bridges"
click at [207, 472] on link "2025-CODE-141" at bounding box center [205, 484] width 22 height 34
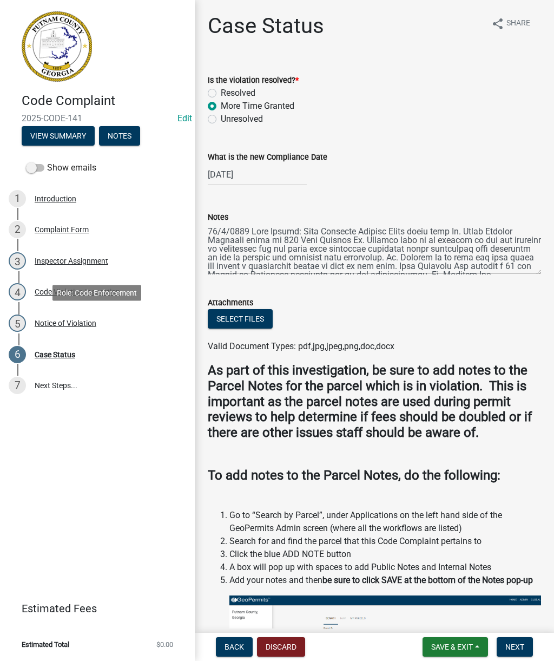
click at [64, 325] on div "Notice of Violation" at bounding box center [66, 323] width 62 height 8
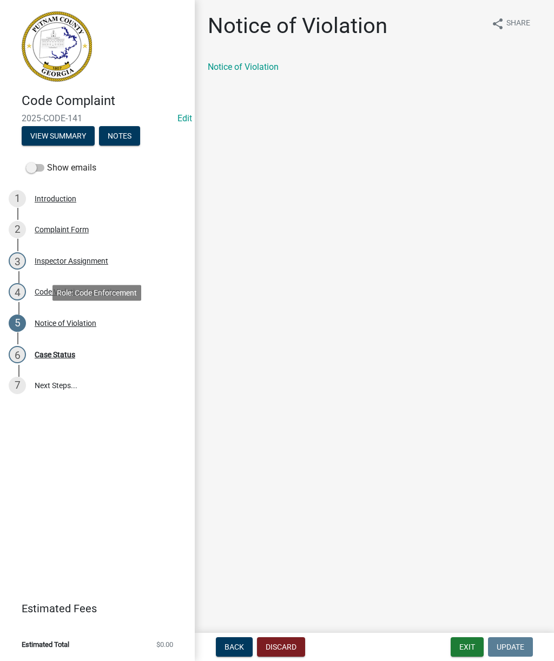
click at [251, 63] on link "Notice of Violation" at bounding box center [243, 67] width 71 height 10
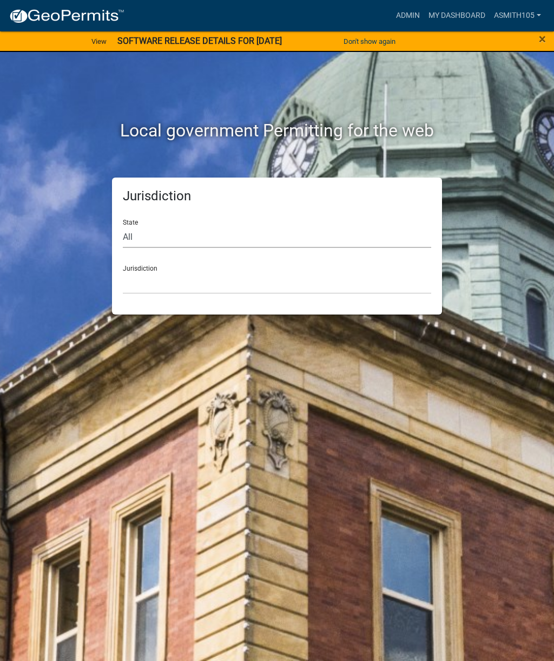
click at [177, 233] on select "All Colorado Georgia Indiana Iowa Kansas Minnesota Ohio South Carolina Wisconsin" at bounding box center [277, 237] width 309 height 22
select select "[US_STATE]"
